Goal: Task Accomplishment & Management: Manage account settings

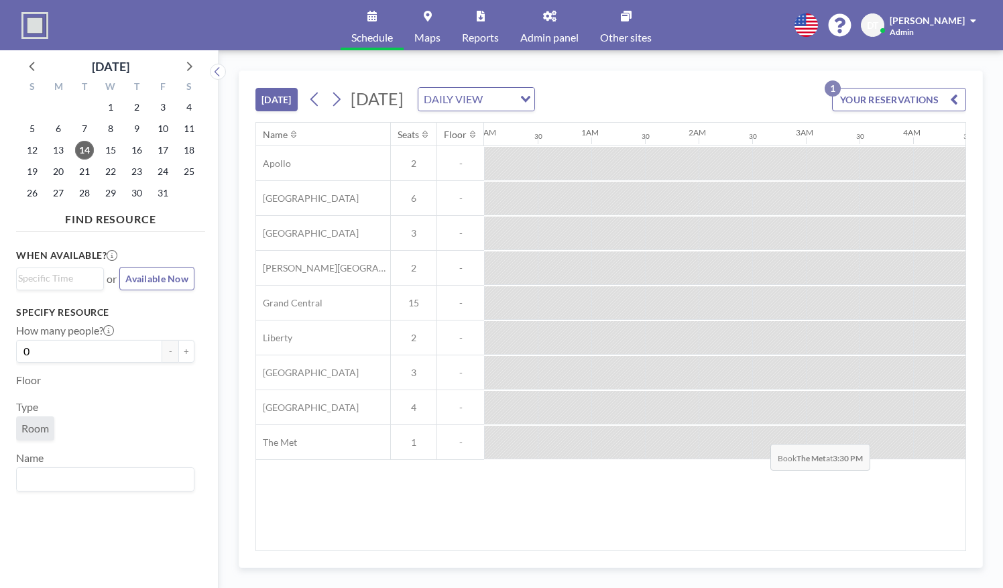
scroll to position [0, 1407]
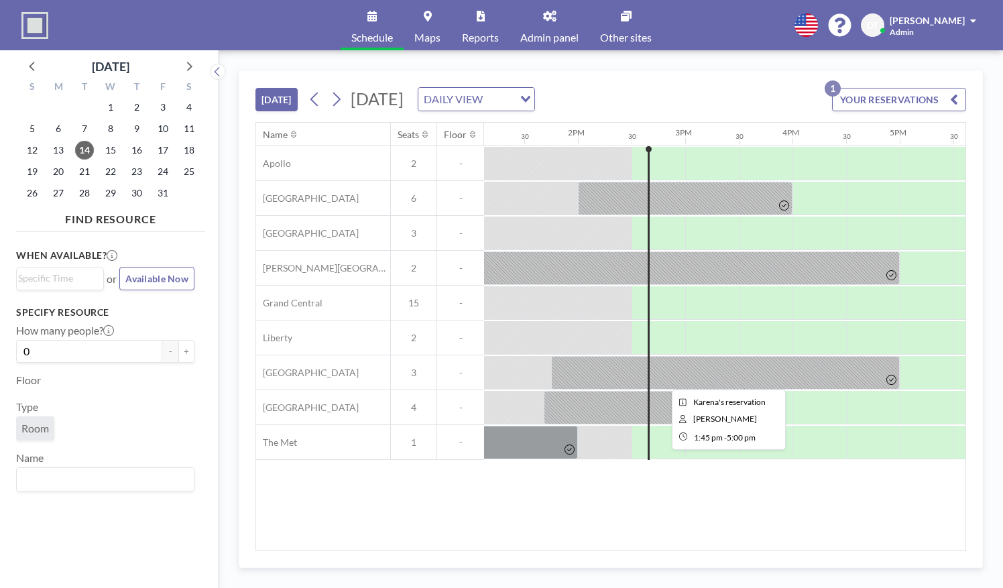
click at [700, 365] on div at bounding box center [725, 373] width 349 height 34
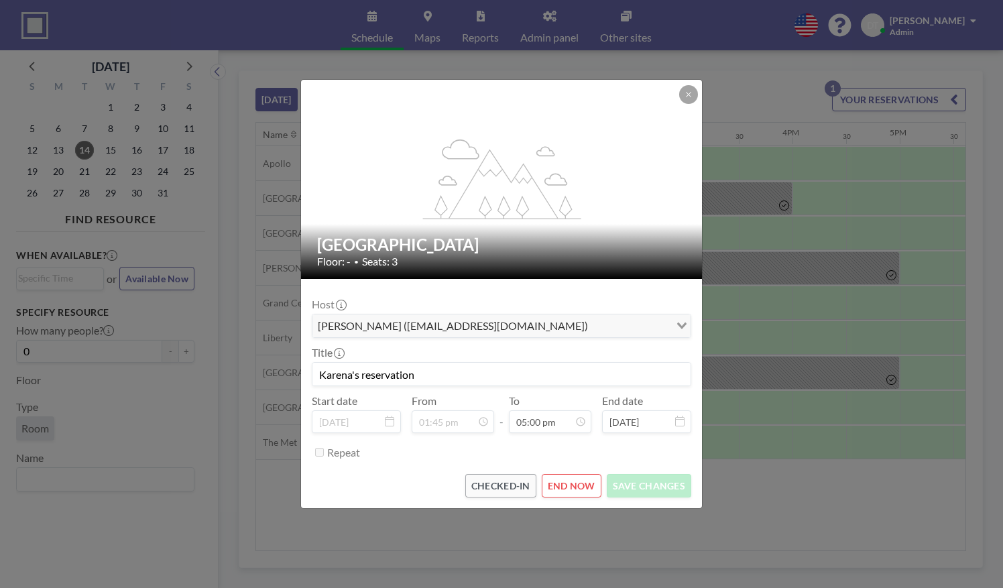
click at [731, 366] on div "flex-grow: 1.2; Penn Station Floor: - • Seats: 3 Host [PERSON_NAME] ([EMAIL_ADD…" at bounding box center [501, 294] width 1003 height 588
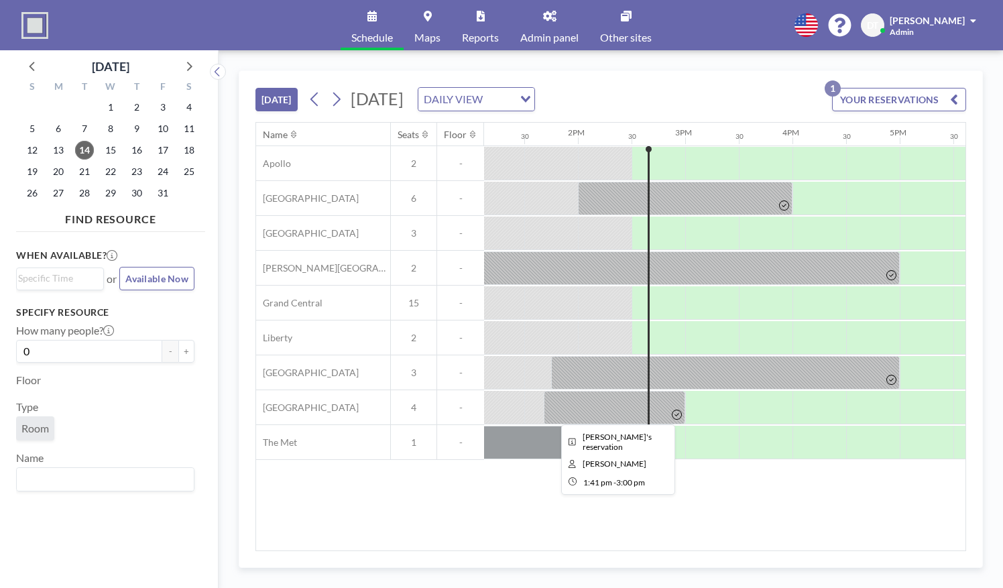
click at [655, 405] on div at bounding box center [614, 408] width 141 height 34
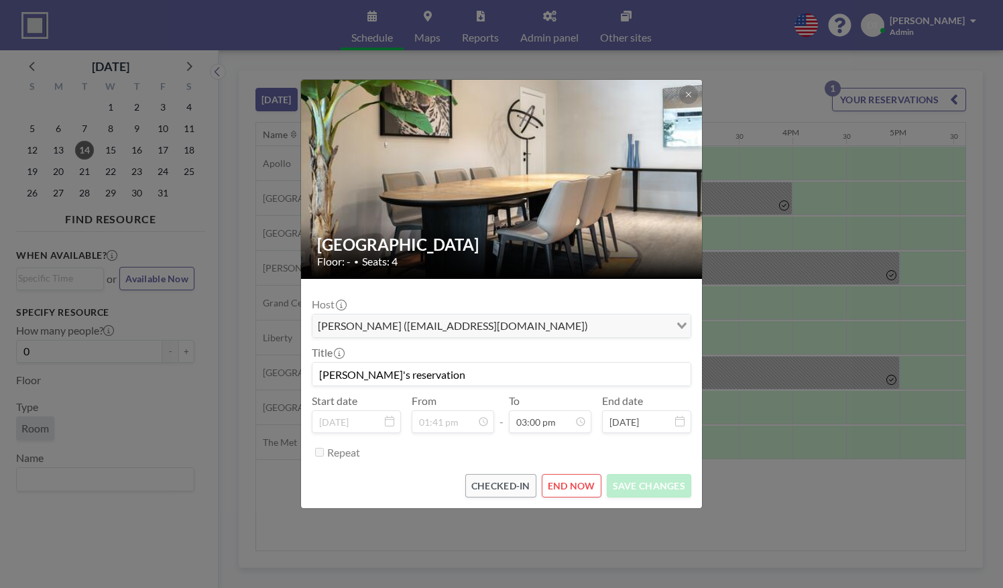
click at [753, 334] on div "[GEOGRAPHIC_DATA] Floor: - • Seats: 4 Host [PERSON_NAME] ([EMAIL_ADDRESS][DOMAI…" at bounding box center [501, 294] width 1003 height 588
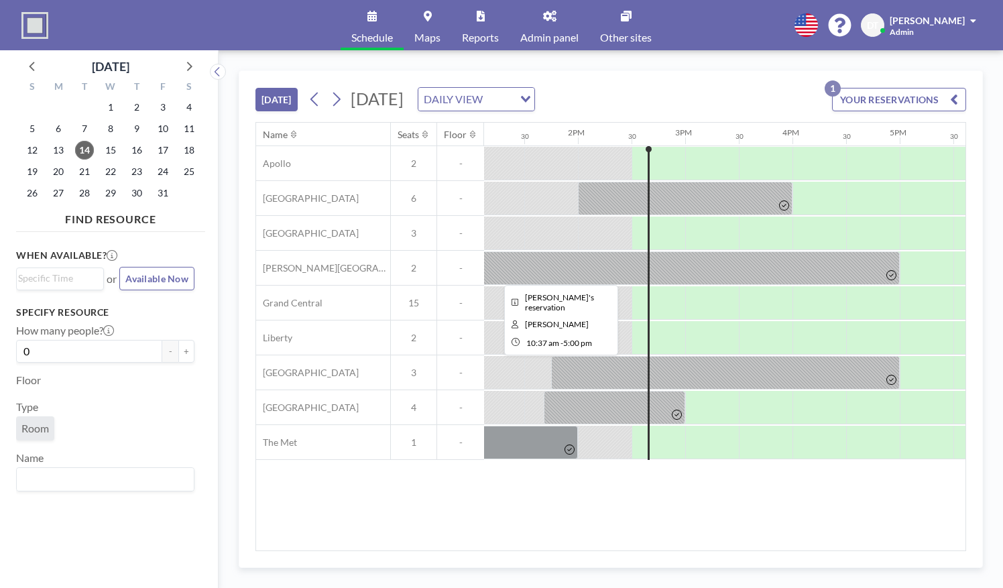
click at [691, 257] on div at bounding box center [557, 268] width 684 height 34
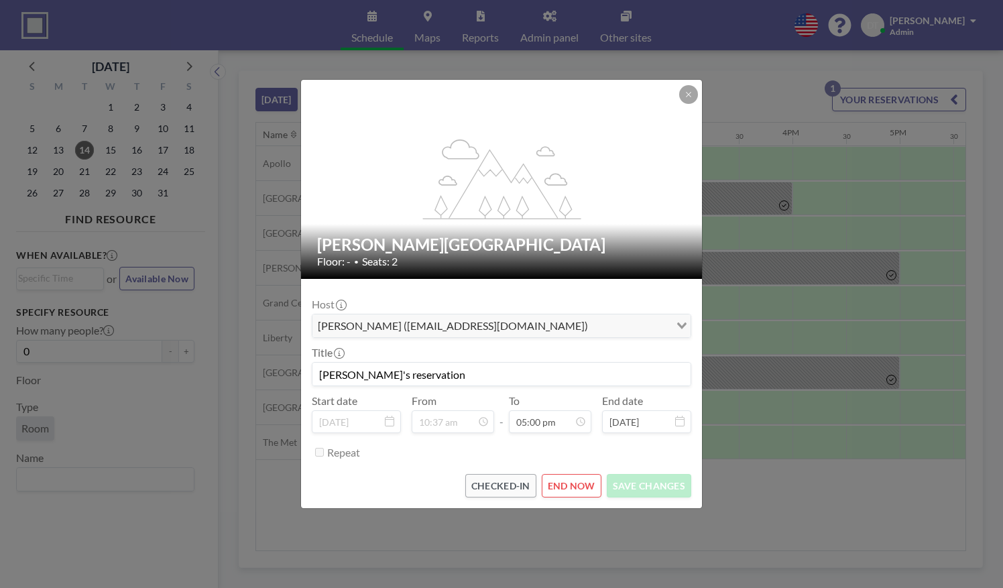
click at [708, 201] on div "flex-grow: 1.2; [PERSON_NAME][GEOGRAPHIC_DATA] Floor: - • Seats: 2 Host [PERSON…" at bounding box center [501, 294] width 1003 height 588
